Goal: Task Accomplishment & Management: Complete application form

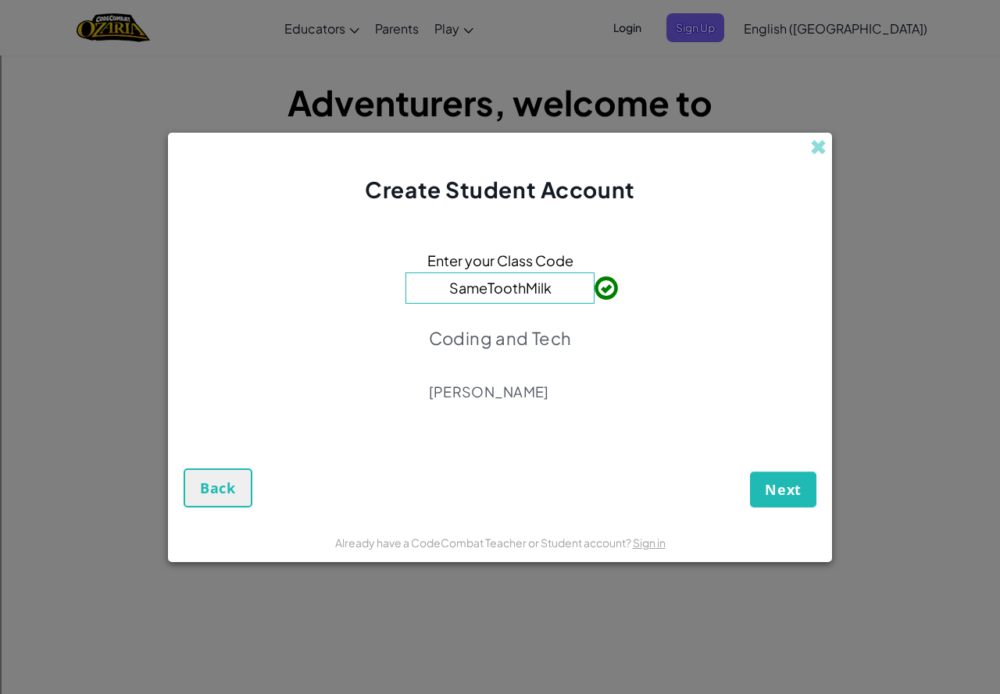
click at [611, 615] on div "Create Student Account Enter your Class Code SameToothMilk Coding and Tech [PER…" at bounding box center [500, 347] width 1000 height 694
click at [809, 492] on button "Next" at bounding box center [783, 490] width 66 height 36
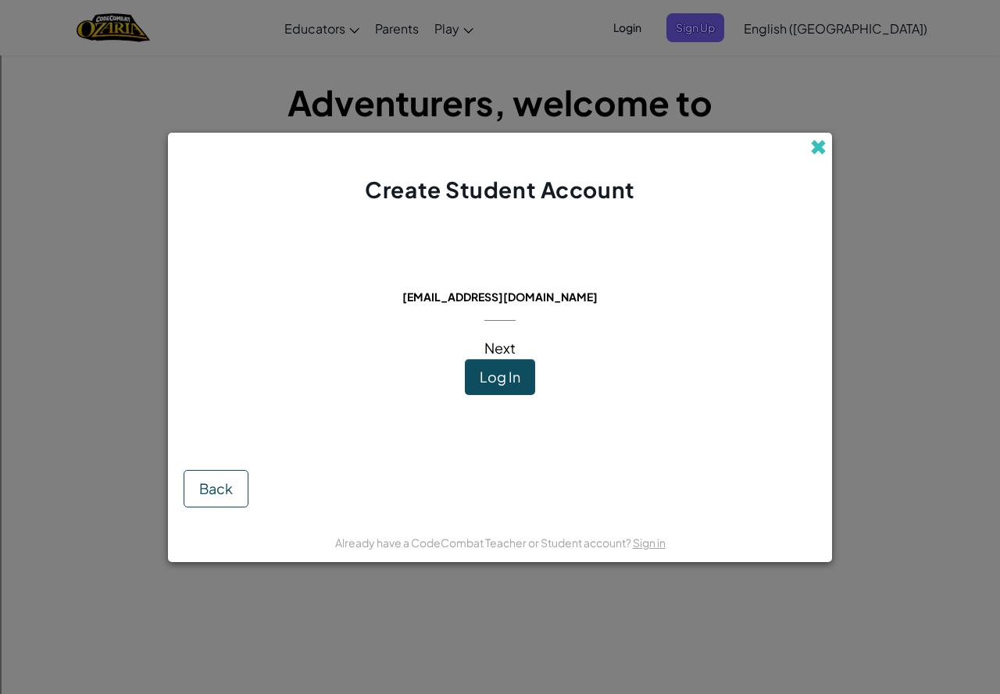
click at [818, 142] on span at bounding box center [818, 147] width 16 height 16
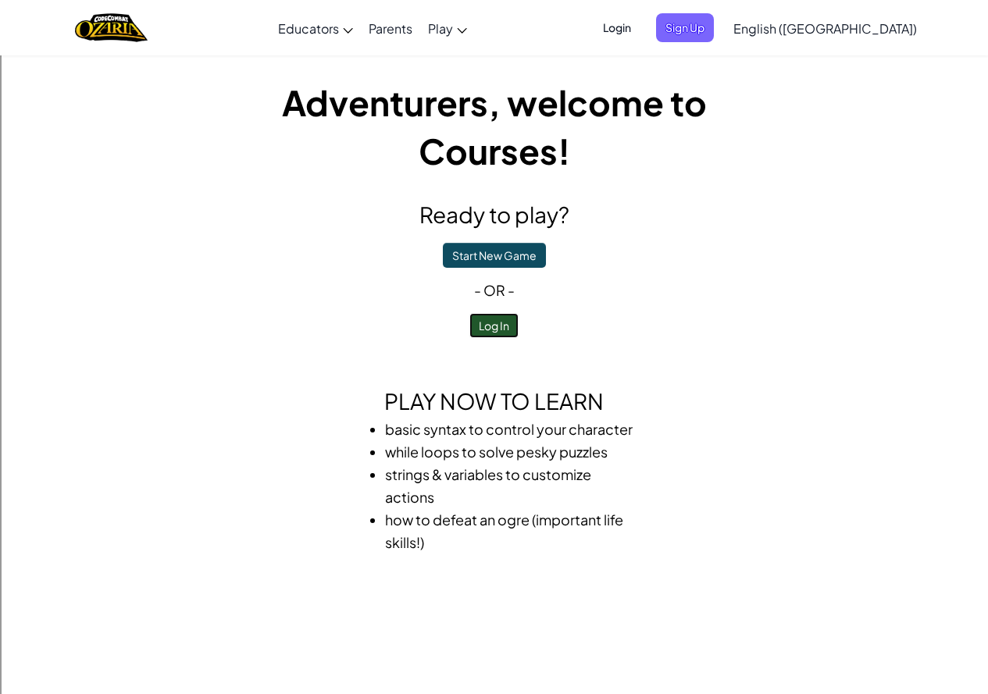
click at [504, 334] on button "Log In" at bounding box center [493, 325] width 49 height 25
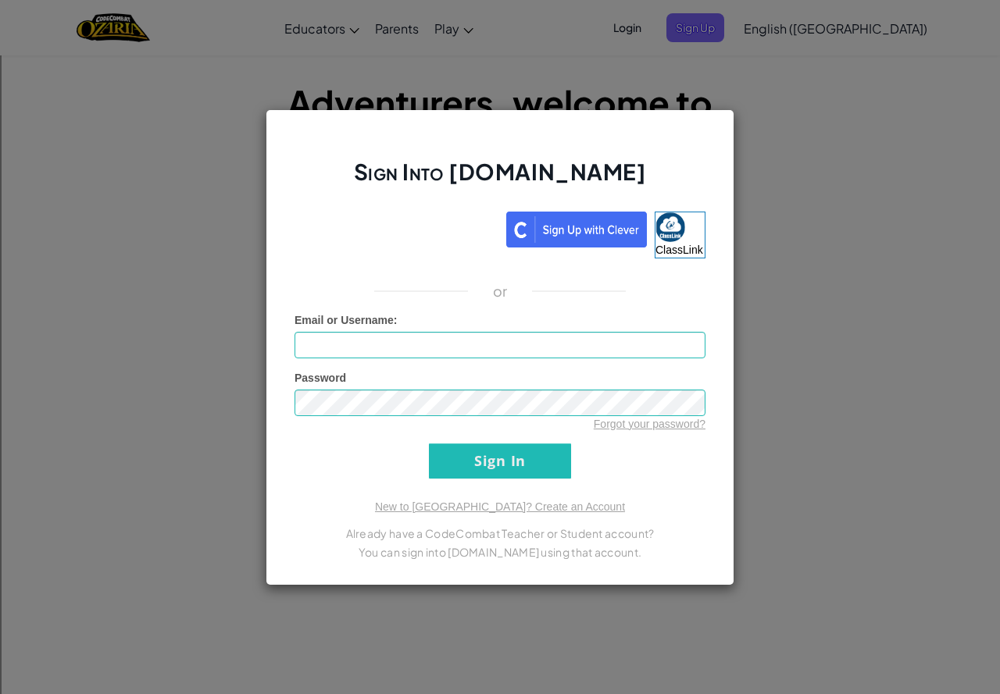
click at [195, 269] on div "Sign Into [DOMAIN_NAME] ClassLink or Unknown Error Email or Username : Password…" at bounding box center [500, 347] width 1000 height 694
